Goal: Task Accomplishment & Management: Manage account settings

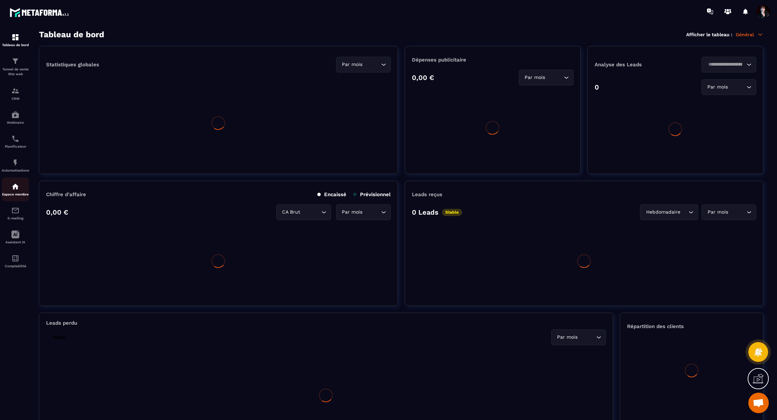
click at [14, 190] on img at bounding box center [15, 186] width 8 height 8
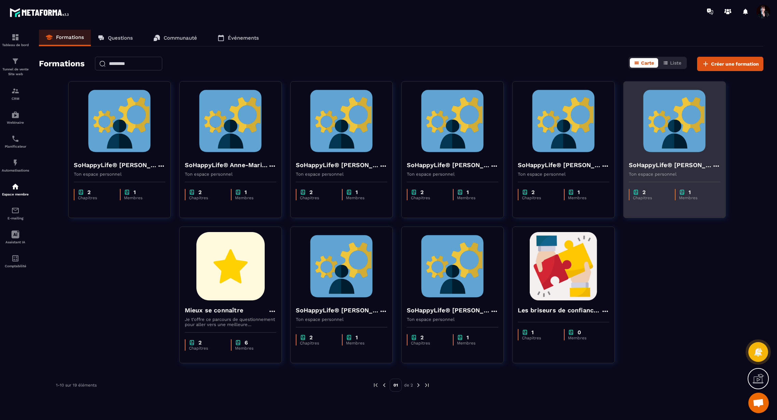
click at [669, 136] on img at bounding box center [675, 121] width 92 height 68
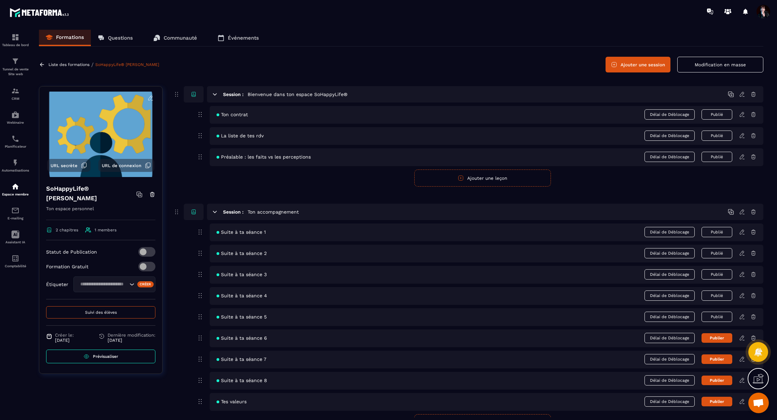
click at [741, 317] on icon at bounding box center [742, 316] width 6 height 6
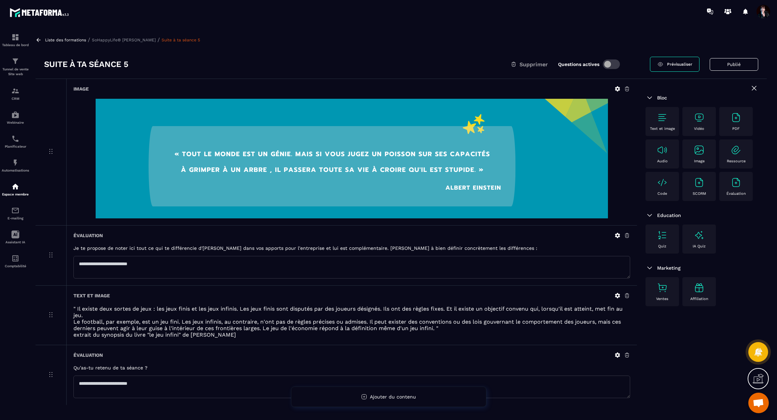
click at [123, 40] on p "SoHappyLife® [PERSON_NAME]" at bounding box center [124, 40] width 64 height 5
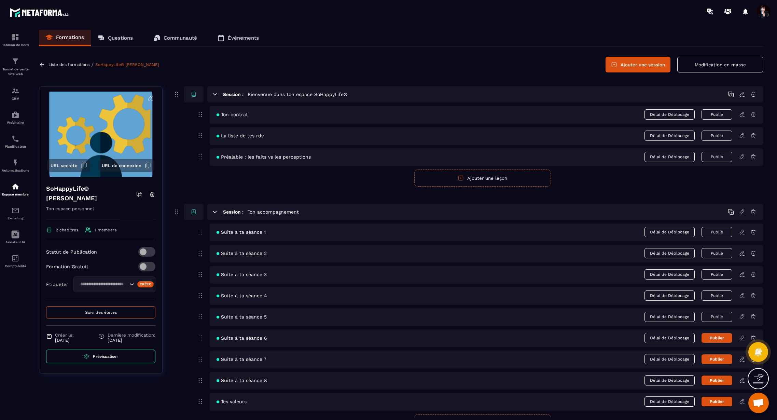
click at [104, 311] on span "Suivi des élèves" at bounding box center [101, 312] width 32 height 5
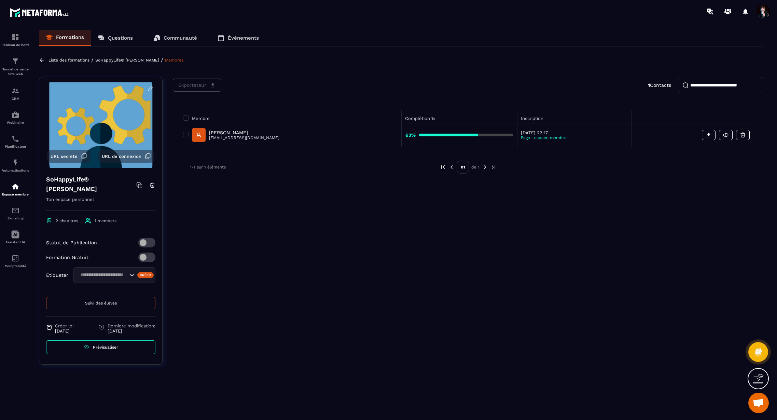
click at [227, 132] on p "[PERSON_NAME]" at bounding box center [244, 132] width 70 height 5
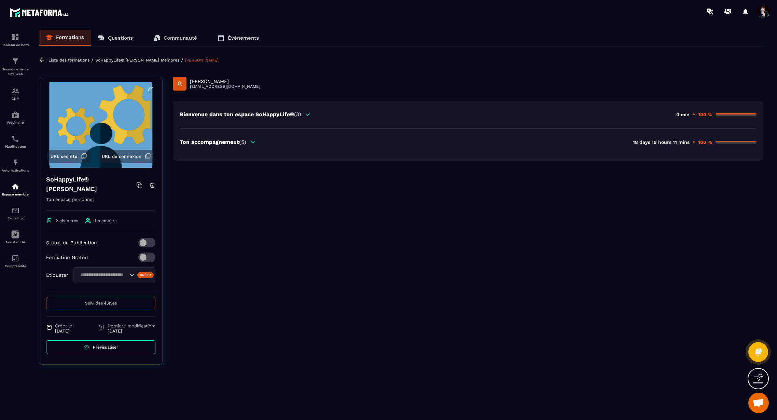
click at [249, 142] on div "Ton accompagnement (5)" at bounding box center [218, 142] width 76 height 6
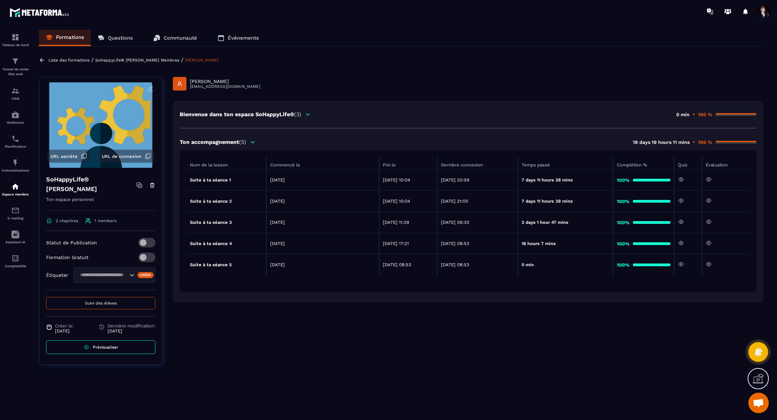
click at [709, 265] on icon at bounding box center [708, 264] width 6 height 6
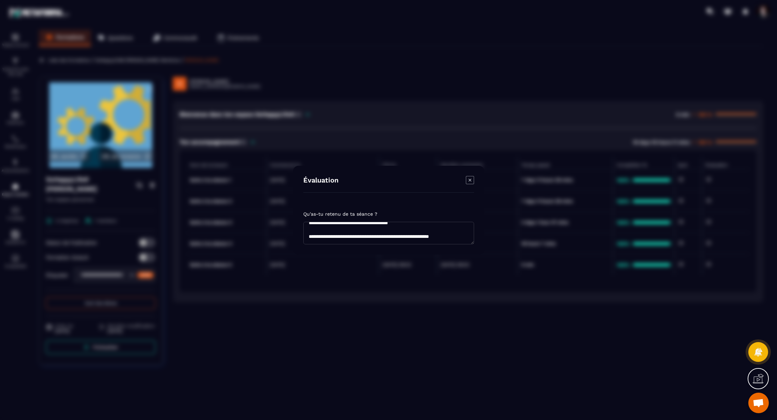
scroll to position [697, 0]
click at [467, 179] on icon "Modal window" at bounding box center [470, 180] width 8 height 8
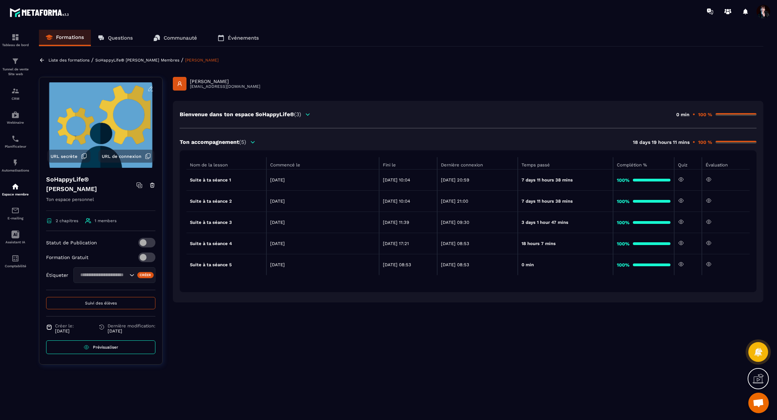
click at [712, 244] on icon at bounding box center [708, 243] width 6 height 6
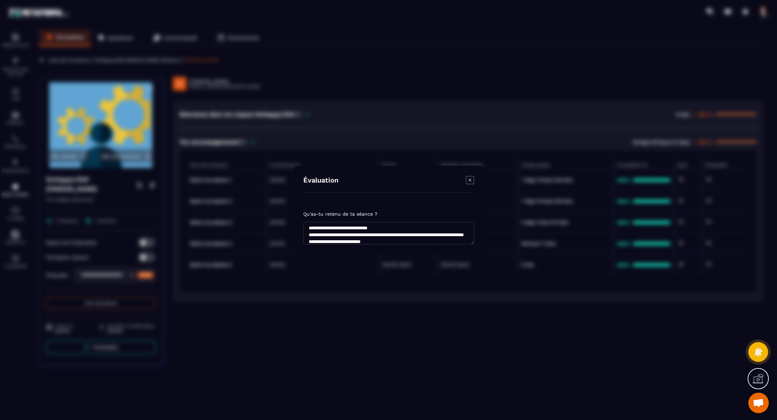
scroll to position [45, 0]
click at [469, 180] on icon "Modal window" at bounding box center [469, 179] width 3 height 3
